Goal: Information Seeking & Learning: Learn about a topic

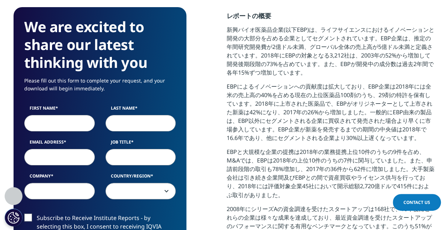
scroll to position [467, 0]
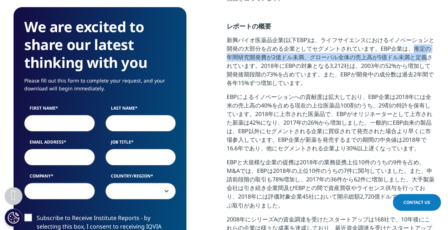
drag, startPoint x: 413, startPoint y: 50, endPoint x: 427, endPoint y: 59, distance: 16.5
click at [427, 59] on p "新興バイオ医薬品企業(以下EBP)は、ライフサイエンスにおけるイノベーションと開発の大部分を占める企業としてセグメントされています。EBP企業は、推定の年間研…" at bounding box center [331, 64] width 208 height 57
copy p "推定の年間研究開発費が2億ドル未満、グローバル全体の売上高が5億ドル未満と定義"
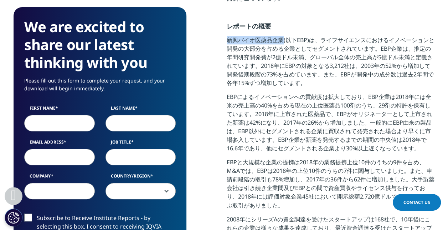
drag, startPoint x: 227, startPoint y: 42, endPoint x: 284, endPoint y: 39, distance: 57.1
click at [284, 39] on p "新興バイオ医薬品企業(以下EBP)は、ライフサイエンスにおけるイノベーションと開発の大部分を占める企業としてセグメントされています。EBP企業は、推定の年間研…" at bounding box center [331, 64] width 208 height 57
copy p "新興バイオ医薬品企業"
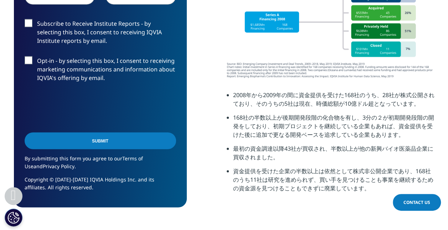
scroll to position [2131, 0]
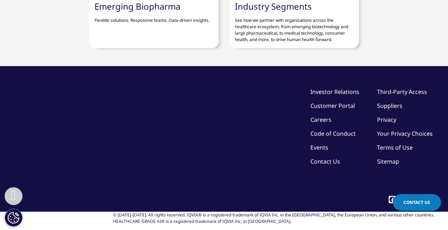
scroll to position [2356, 0]
